Goal: Find specific page/section: Find specific page/section

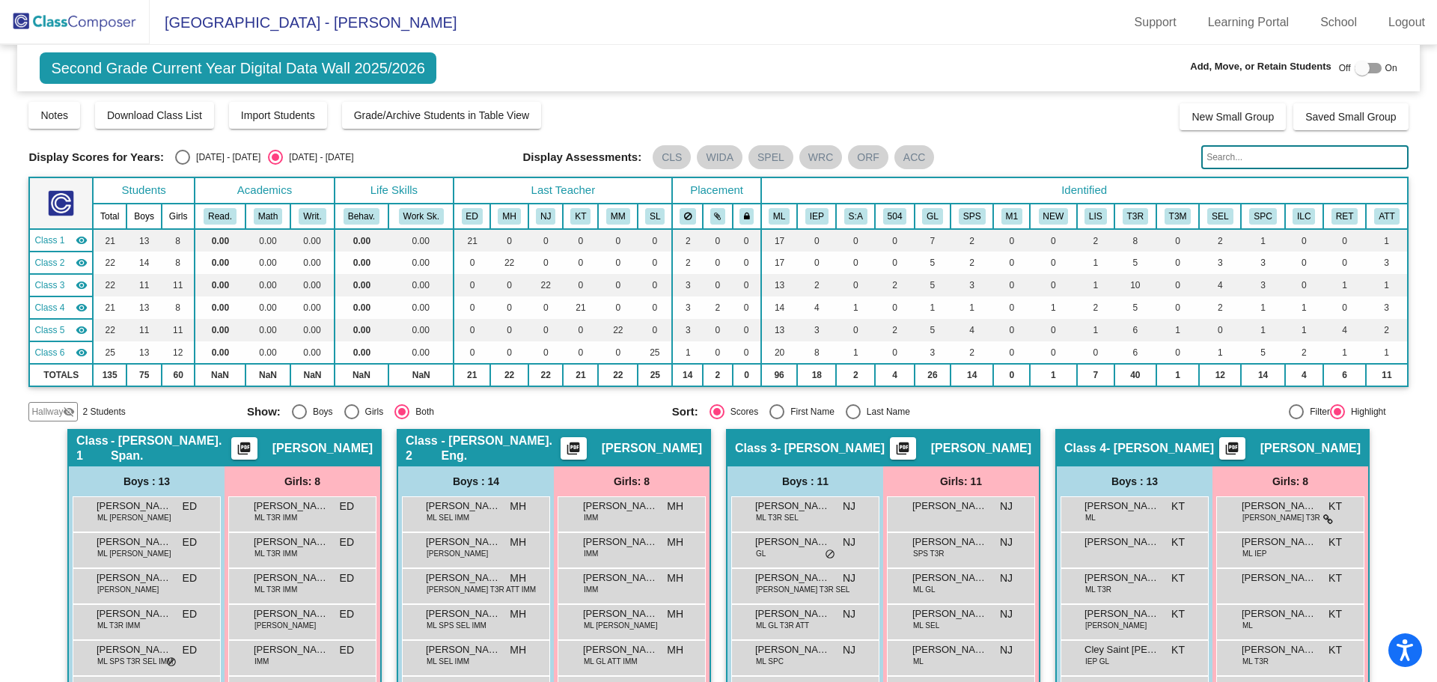
drag, startPoint x: 52, startPoint y: 19, endPoint x: 100, endPoint y: 35, distance: 50.0
click at [52, 19] on img at bounding box center [75, 22] width 150 height 44
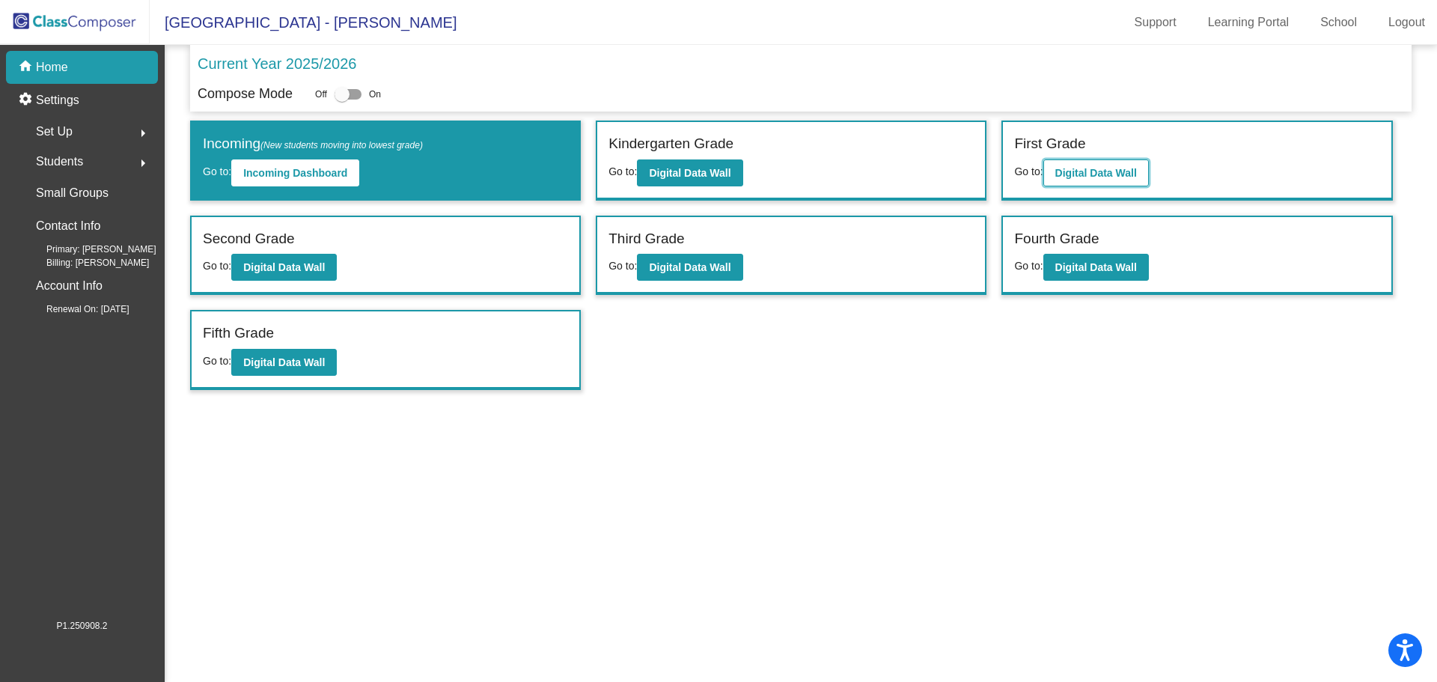
click at [1073, 174] on b "Digital Data Wall" at bounding box center [1096, 173] width 82 height 12
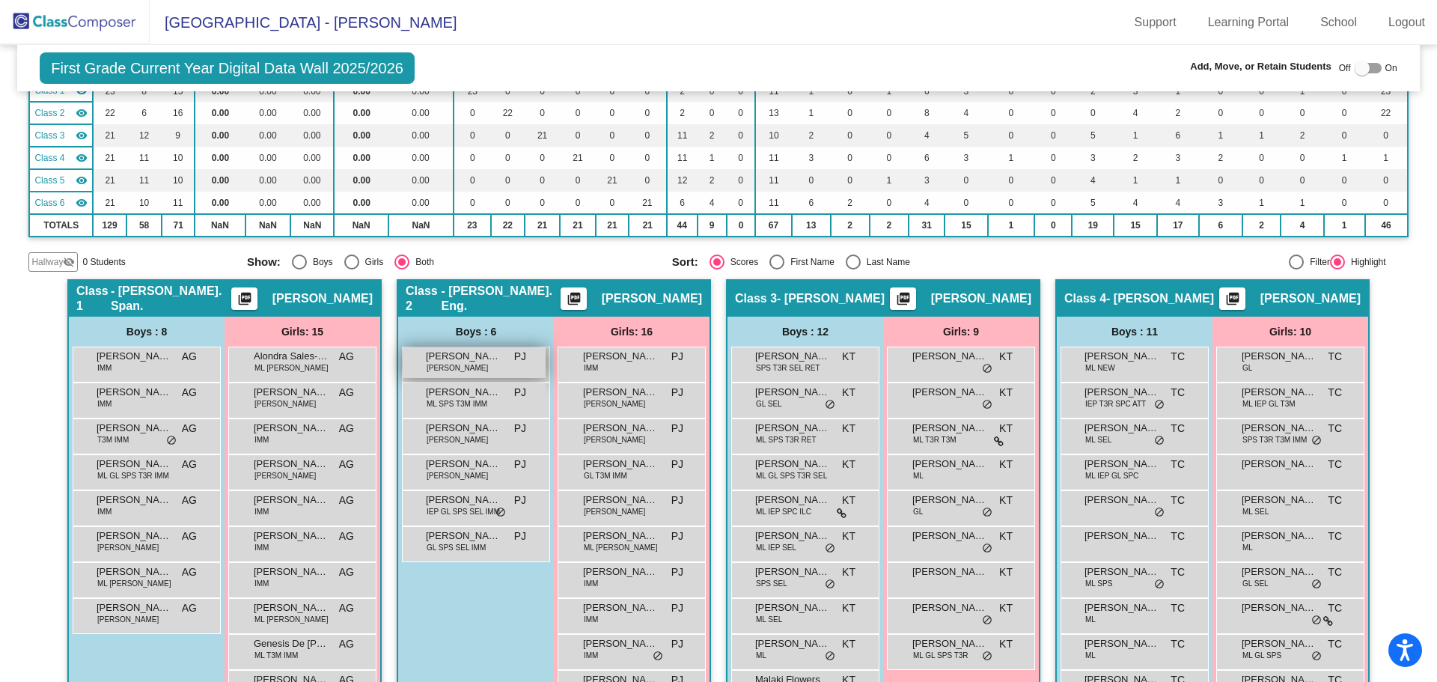
scroll to position [299, 0]
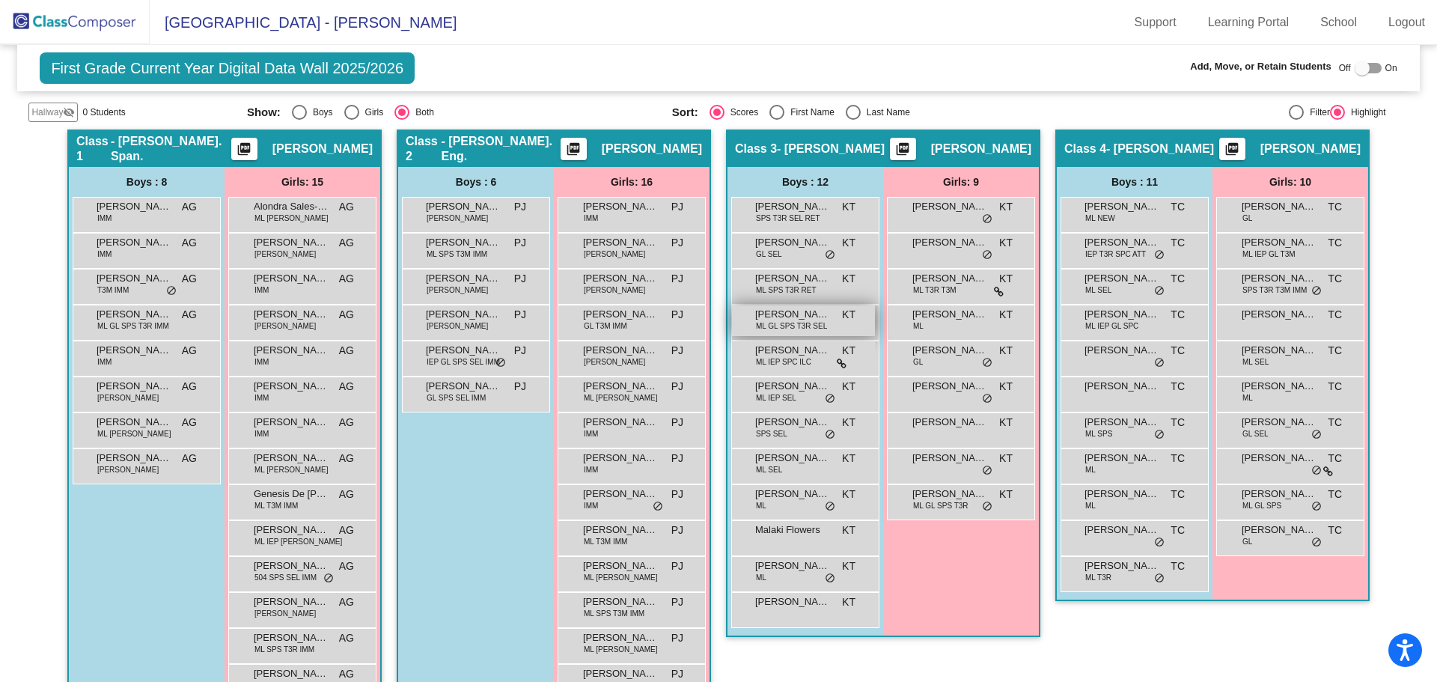
click at [797, 320] on span "[PERSON_NAME]" at bounding box center [792, 314] width 75 height 15
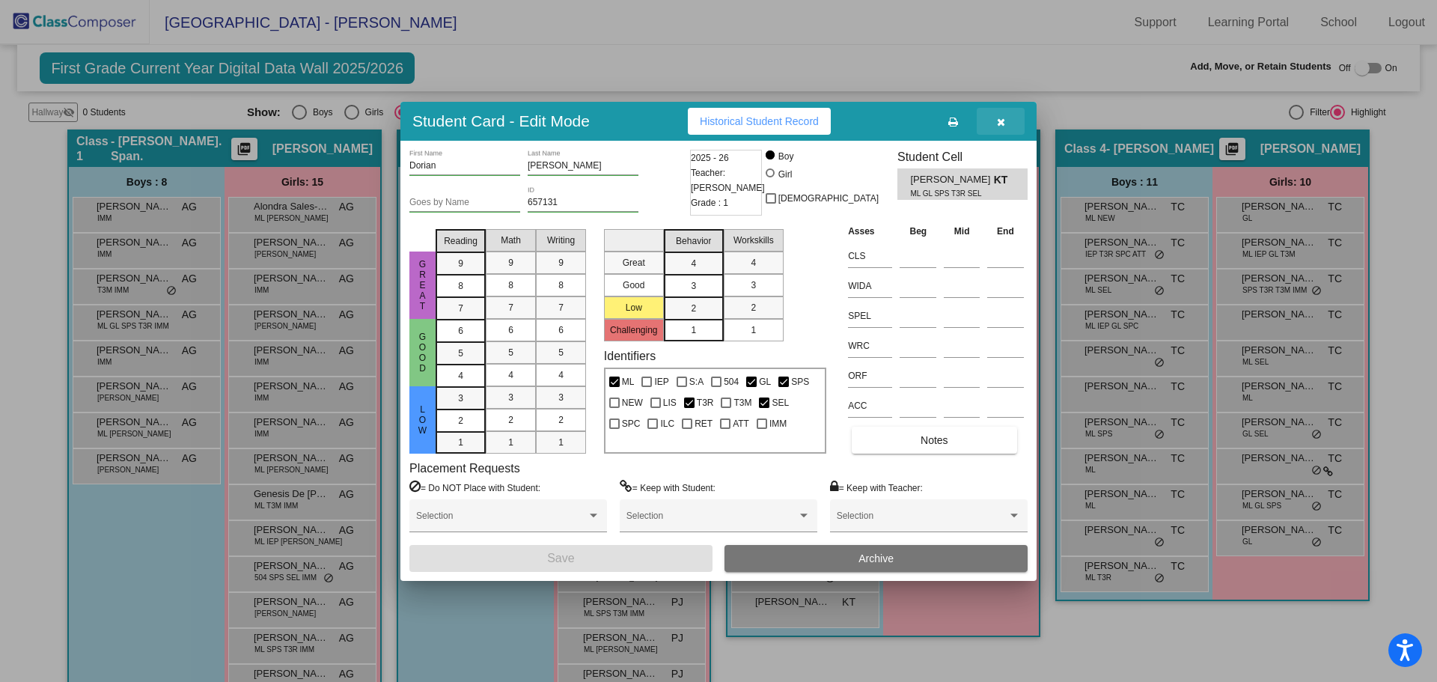
click at [997, 124] on icon "button" at bounding box center [1001, 122] width 8 height 10
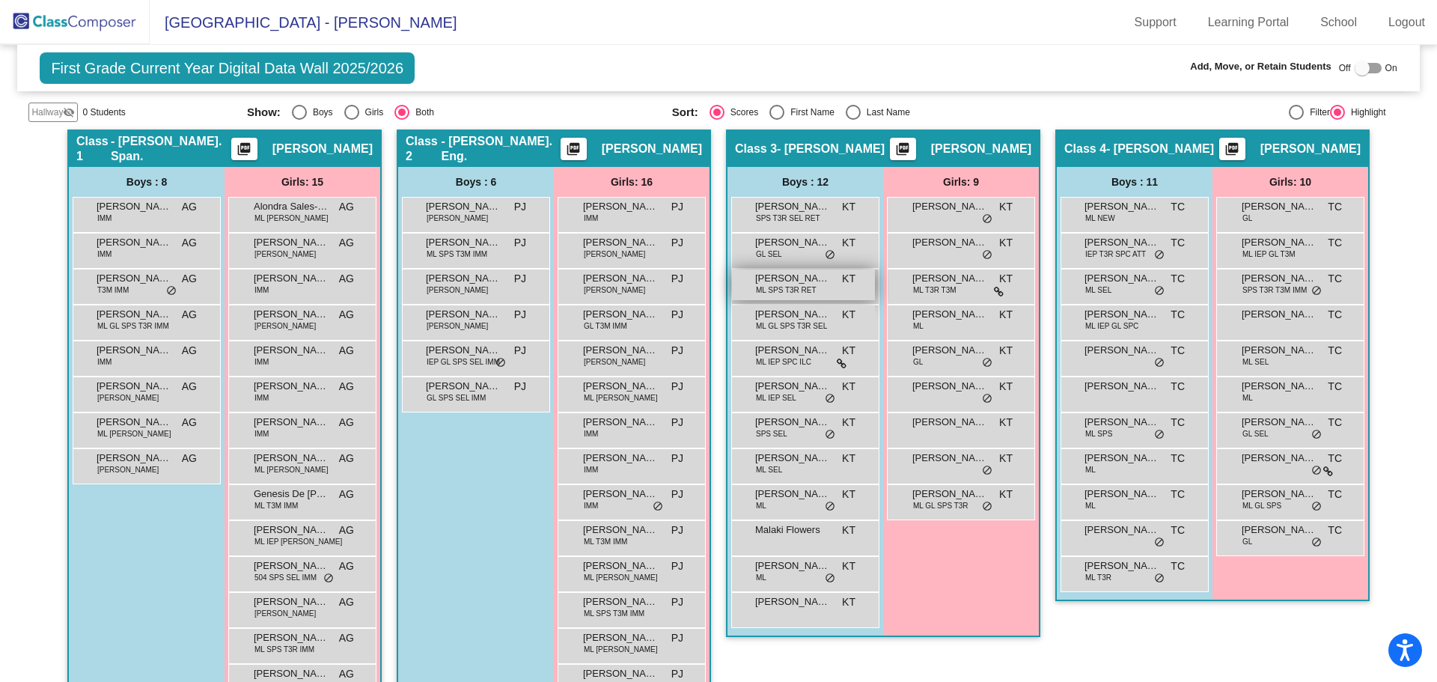
click at [787, 287] on span "ML SPS T3R RET" at bounding box center [786, 289] width 61 height 11
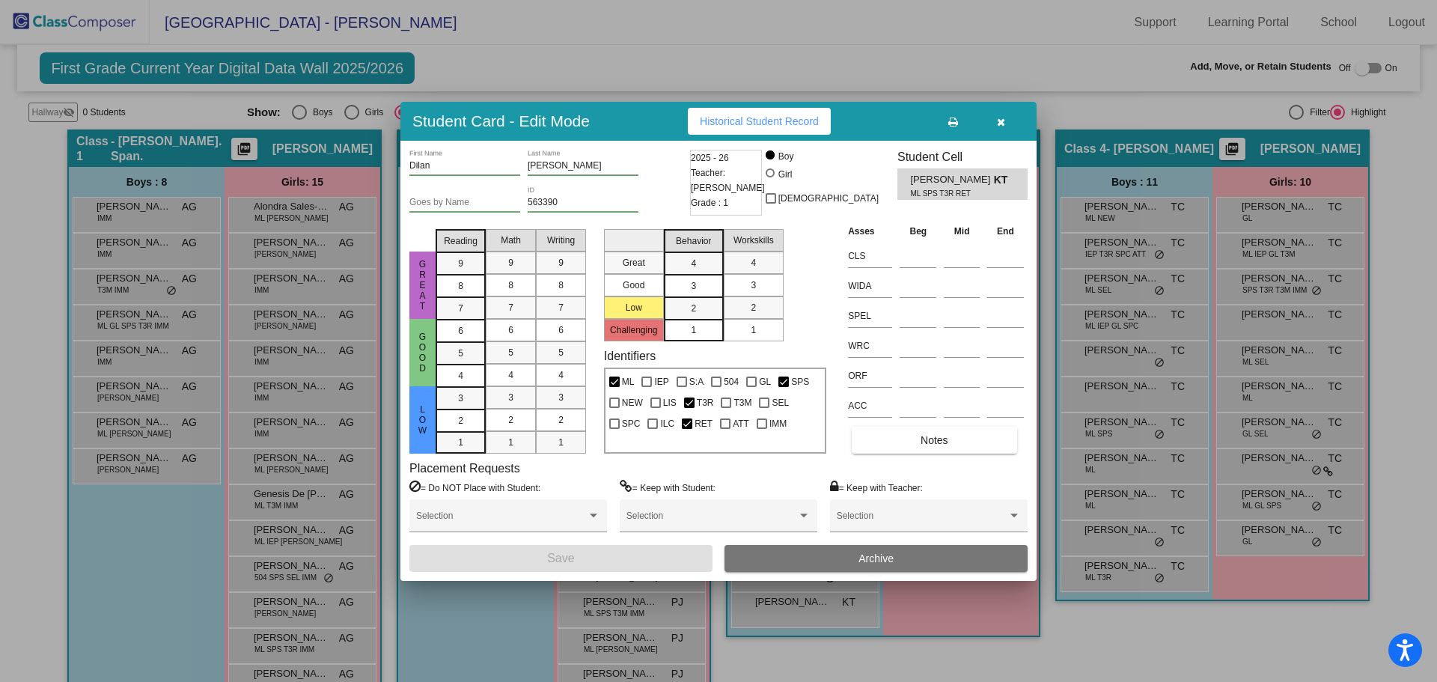
click at [1004, 127] on icon "button" at bounding box center [1001, 122] width 8 height 10
